Goal: Task Accomplishment & Management: Manage account settings

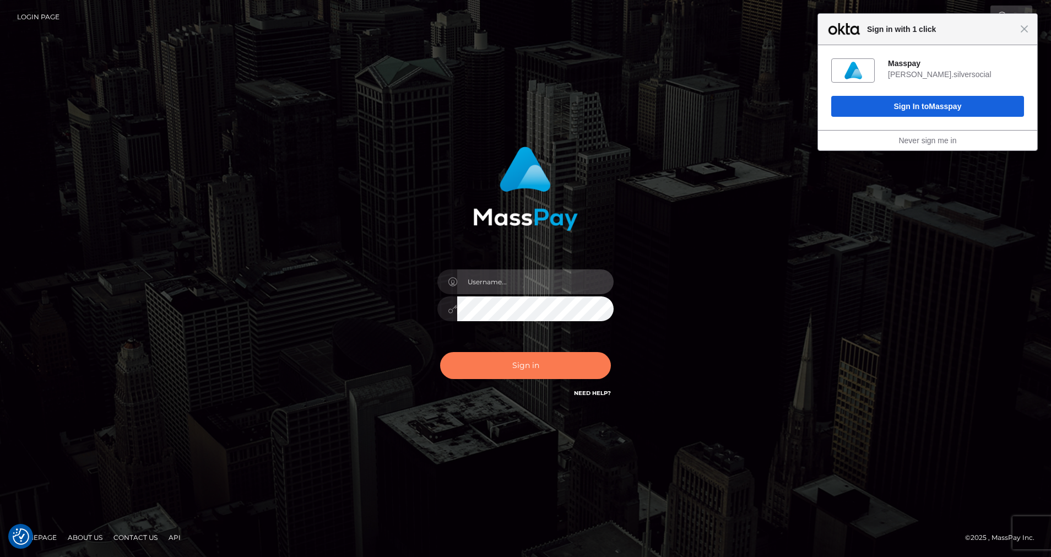
type input "cris.silversocial"
click at [489, 374] on button "Sign in" at bounding box center [525, 365] width 171 height 27
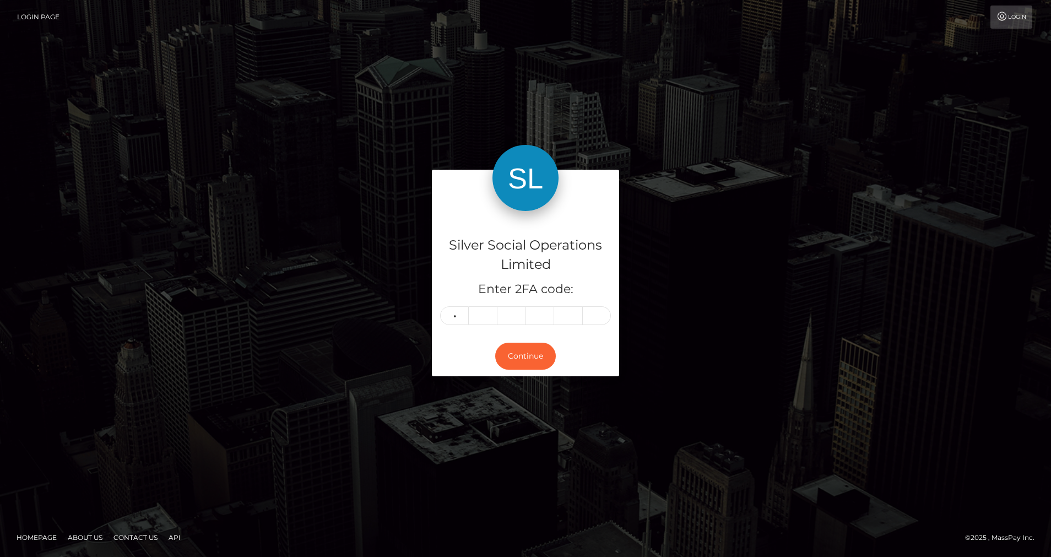
type input "3"
type input "5"
type input "9"
type input "3"
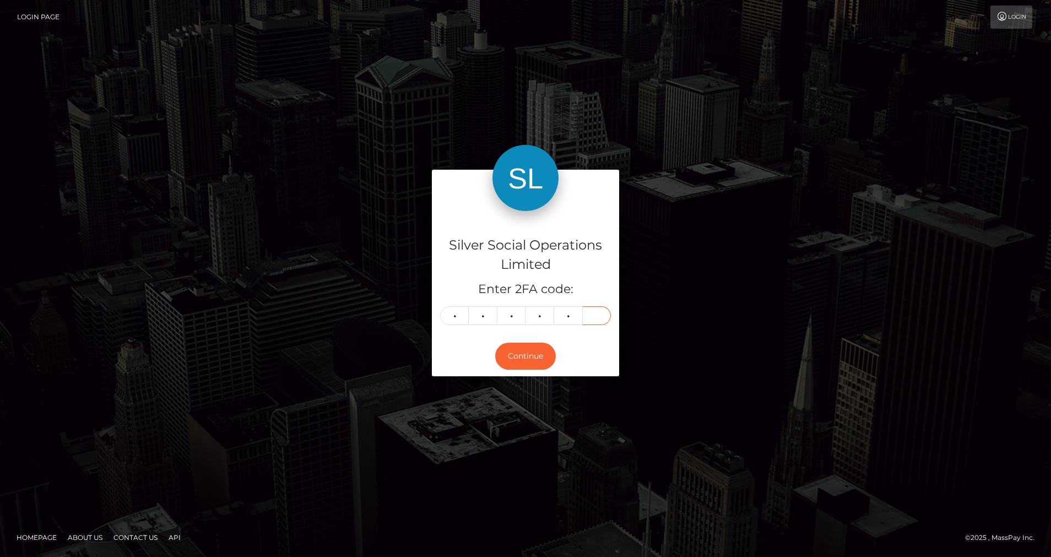
type input "3"
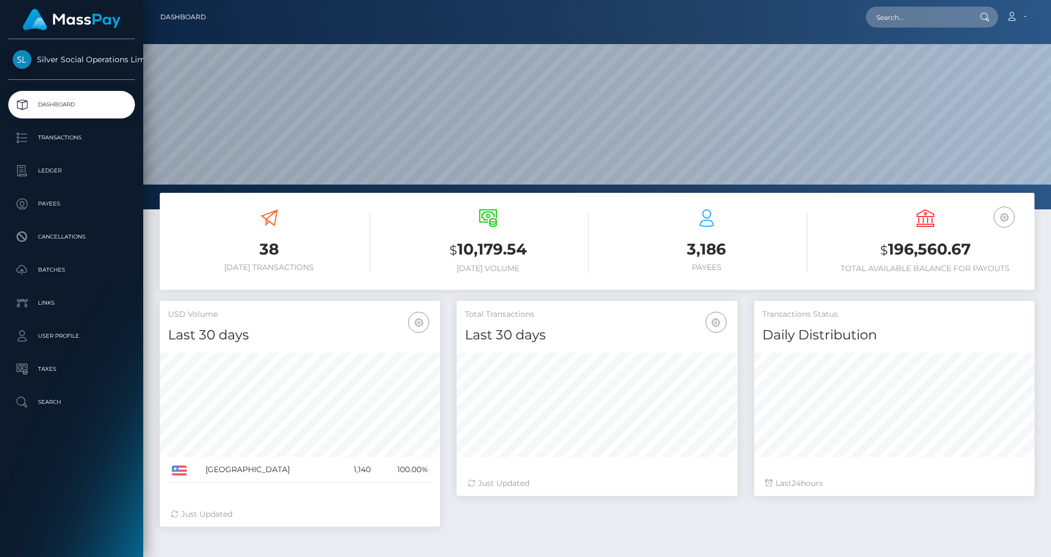
scroll to position [196, 281]
click at [38, 165] on p "Ledger" at bounding box center [72, 171] width 118 height 17
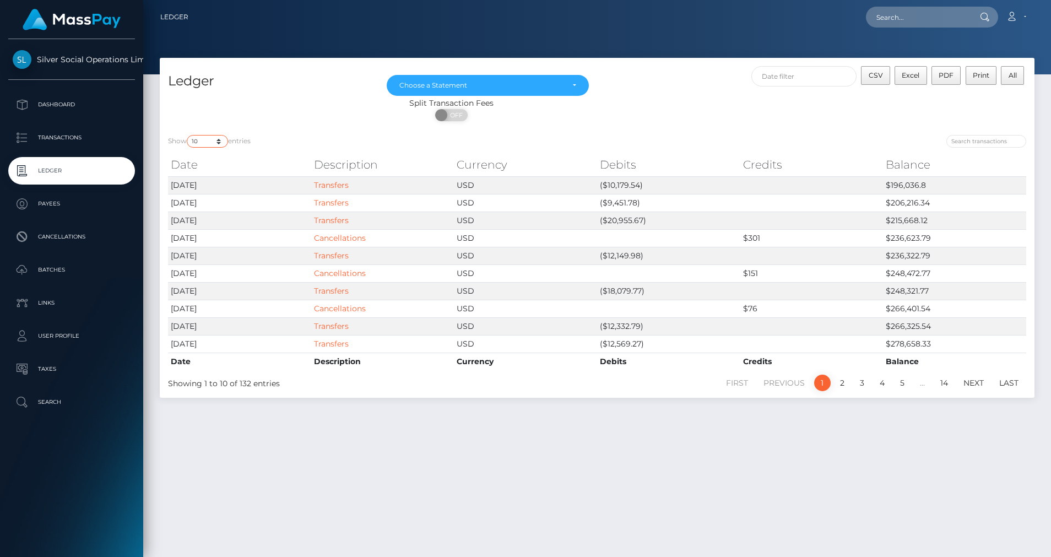
click at [220, 144] on select "10 25 50 100 250" at bounding box center [207, 141] width 41 height 13
select select "50"
click at [188, 135] on select "10 25 50 100 250" at bounding box center [207, 141] width 41 height 13
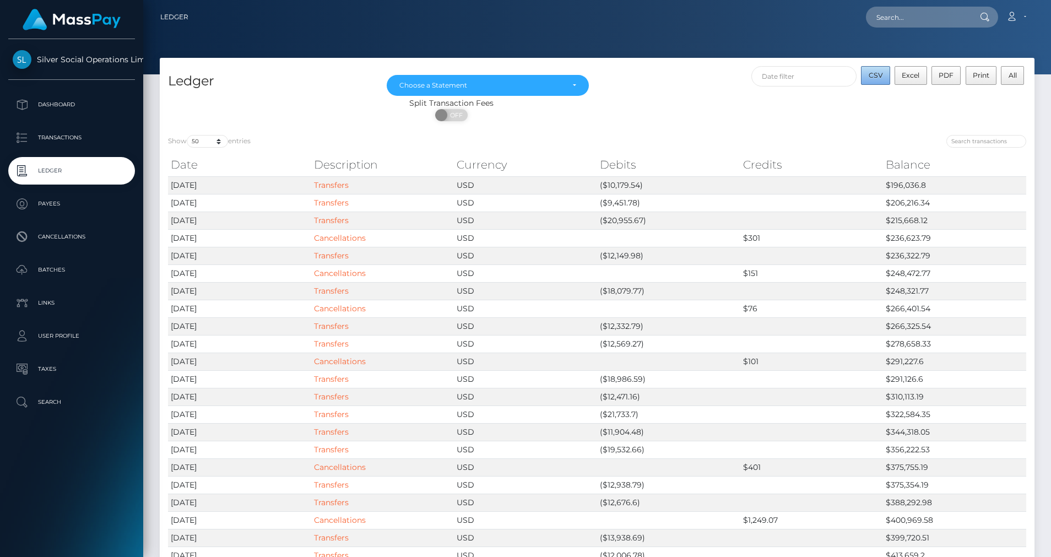
click at [868, 77] on button "CSV" at bounding box center [875, 75] width 29 height 19
click at [533, 83] on div "Choose a Statement" at bounding box center [481, 85] width 164 height 9
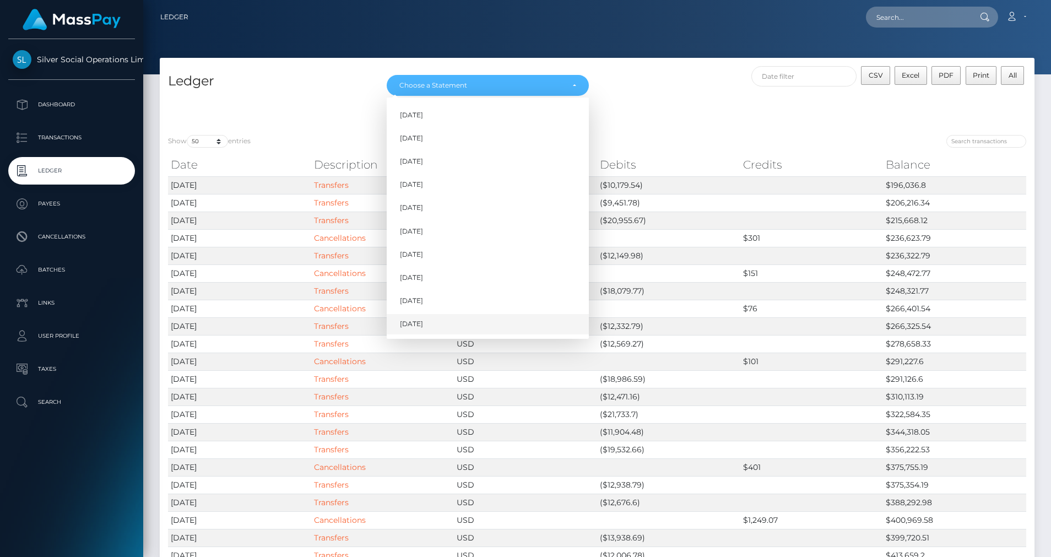
click at [416, 321] on span "Oct 2025" at bounding box center [411, 324] width 23 height 10
select select "Oct 2025"
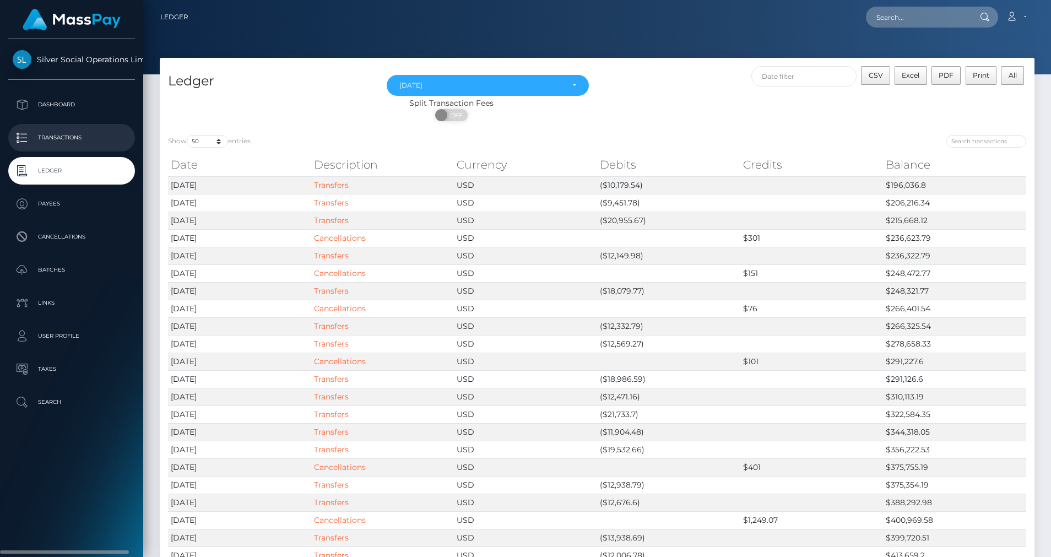
click at [58, 131] on p "Transactions" at bounding box center [72, 137] width 118 height 17
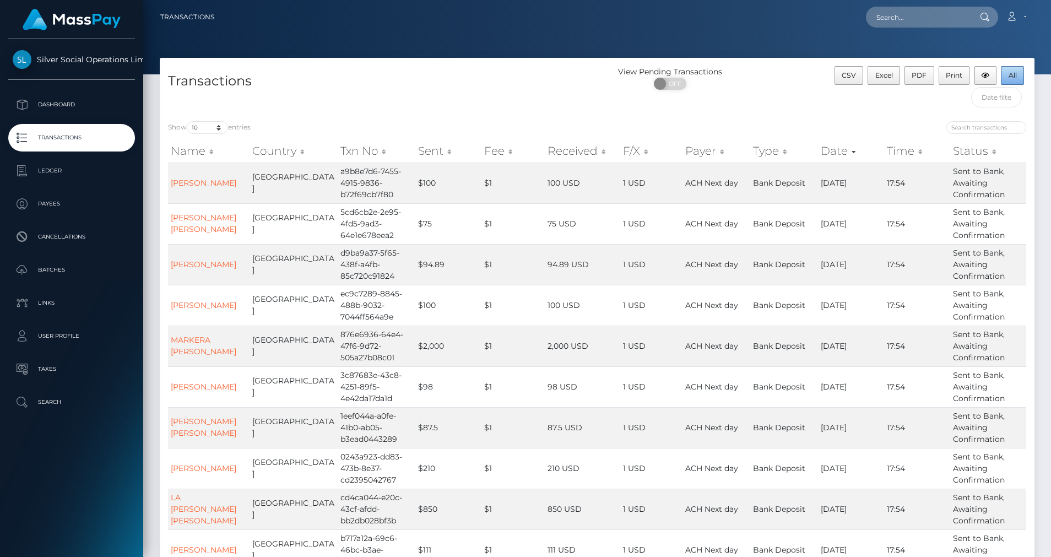
click at [1017, 74] on button "All" at bounding box center [1012, 75] width 23 height 19
